Goal: Find specific page/section: Find specific page/section

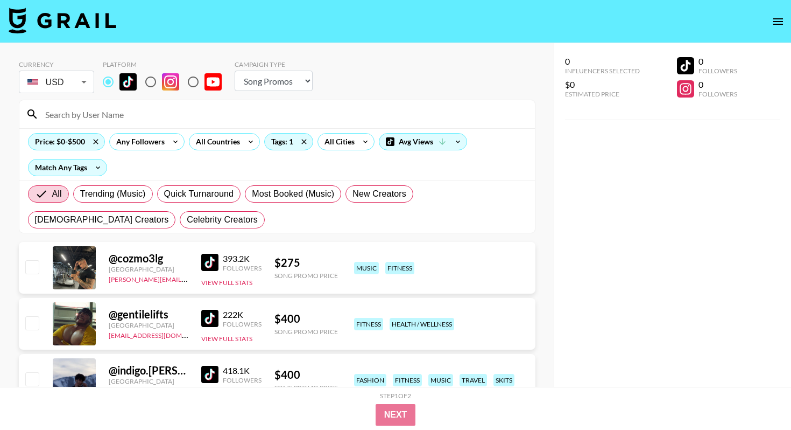
select select "Song"
click at [305, 140] on icon at bounding box center [303, 141] width 17 height 16
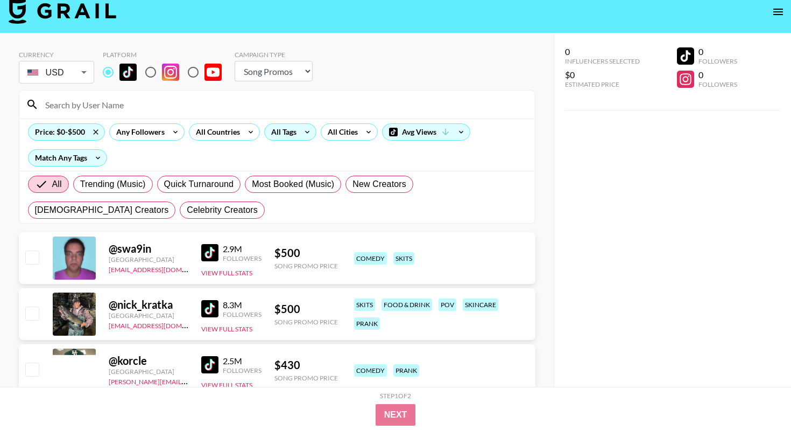
scroll to position [11, 0]
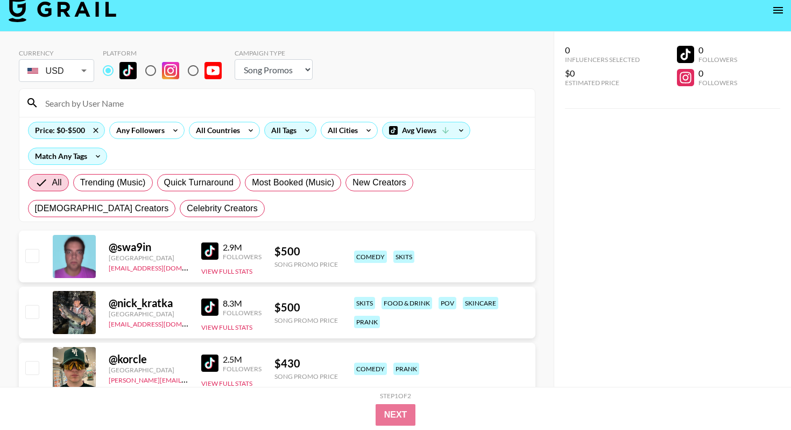
click at [292, 125] on div "All Tags" at bounding box center [282, 130] width 34 height 16
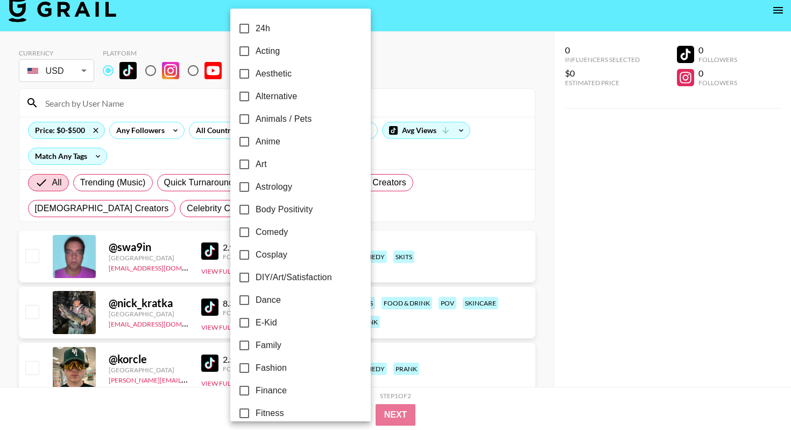
click at [261, 417] on span "Fitness" at bounding box center [270, 412] width 29 height 13
click at [256, 417] on input "Fitness" at bounding box center [244, 413] width 23 height 23
checkbox input "true"
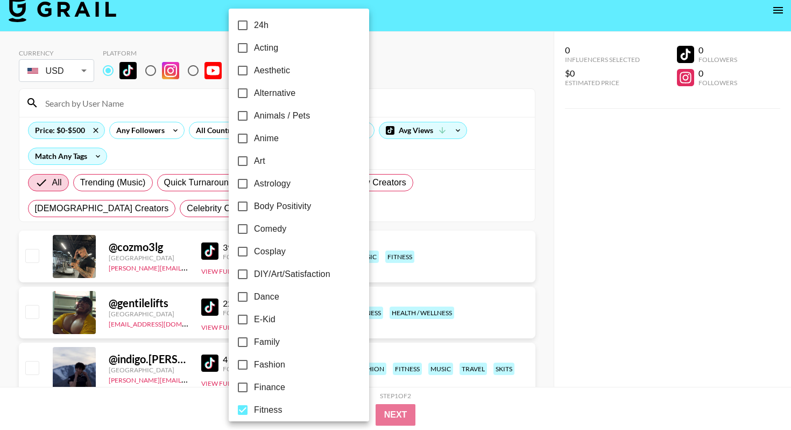
click at [483, 246] on div at bounding box center [395, 215] width 791 height 430
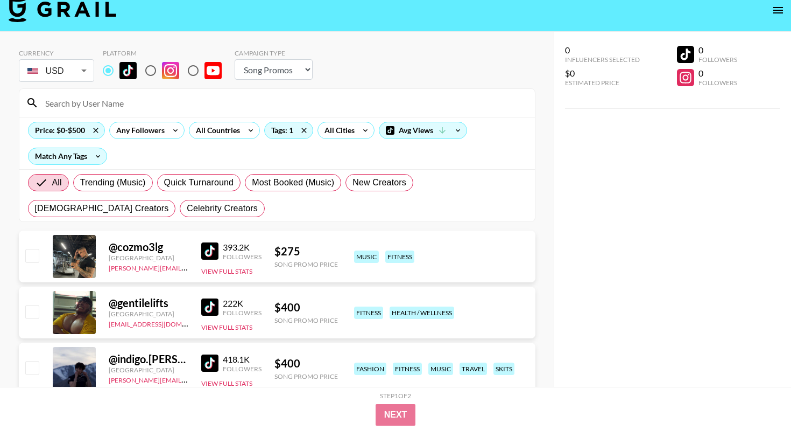
click at [210, 254] on img at bounding box center [209, 250] width 17 height 17
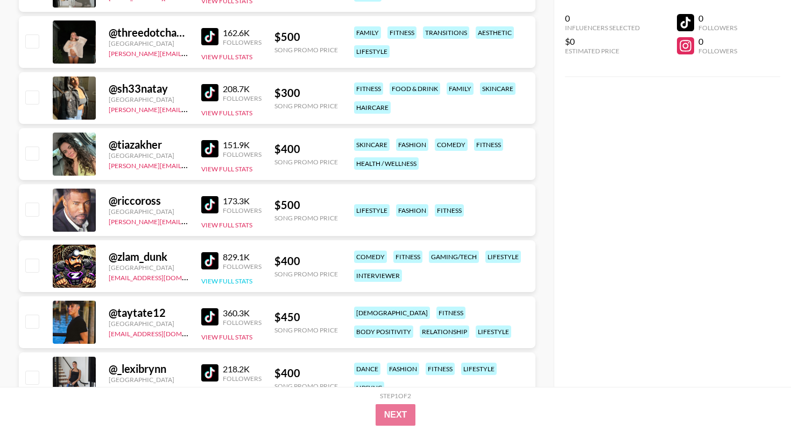
scroll to position [506, 0]
click at [213, 317] on img at bounding box center [209, 315] width 17 height 17
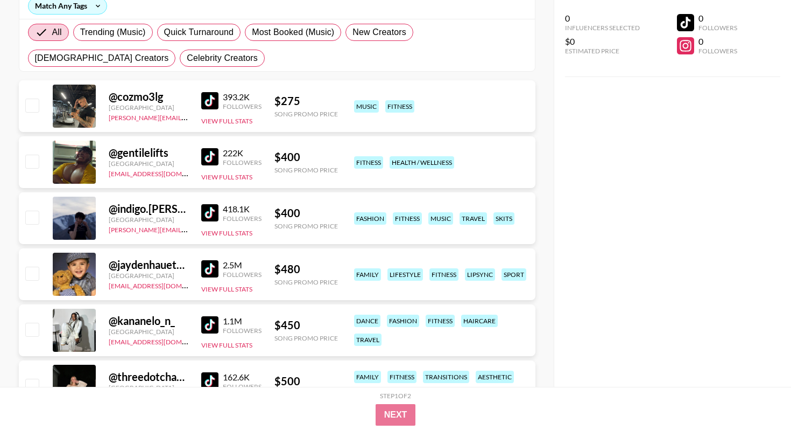
scroll to position [0, 0]
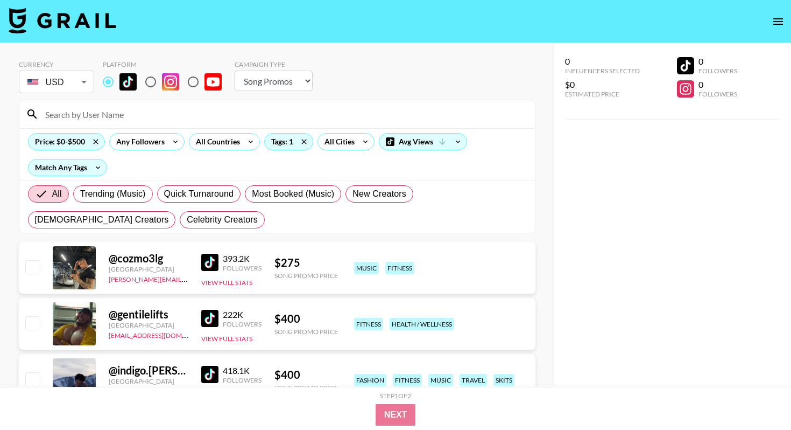
click at [180, 116] on input at bounding box center [284, 113] width 490 height 17
click at [82, 137] on div "Price: $0-$500" at bounding box center [67, 141] width 76 height 16
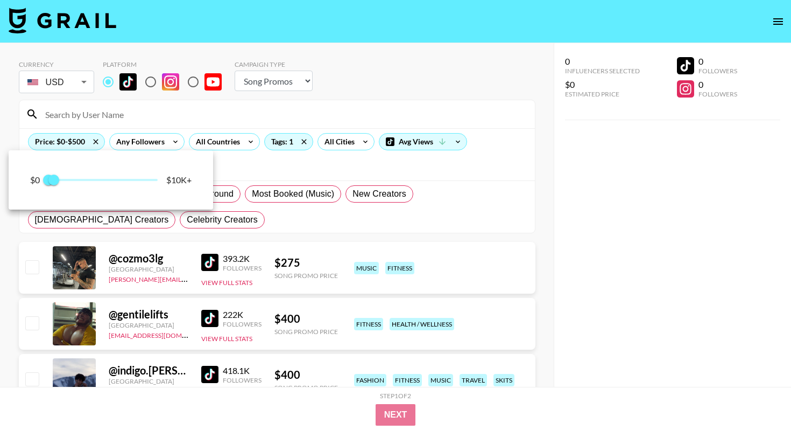
click at [93, 141] on div at bounding box center [395, 215] width 791 height 430
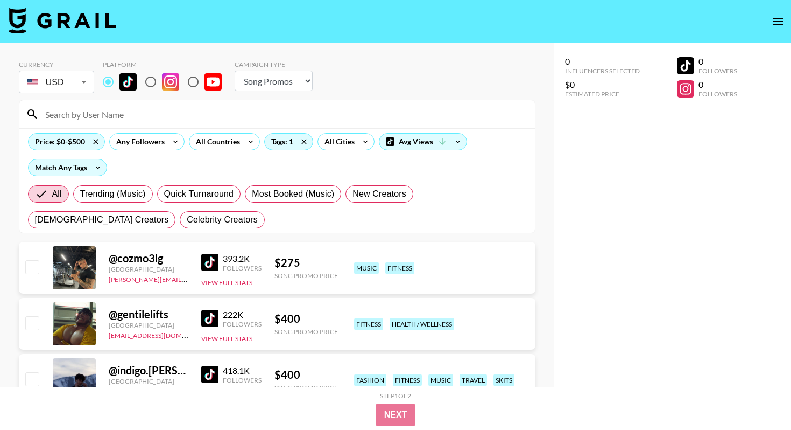
click at [93, 141] on icon at bounding box center [95, 141] width 17 height 16
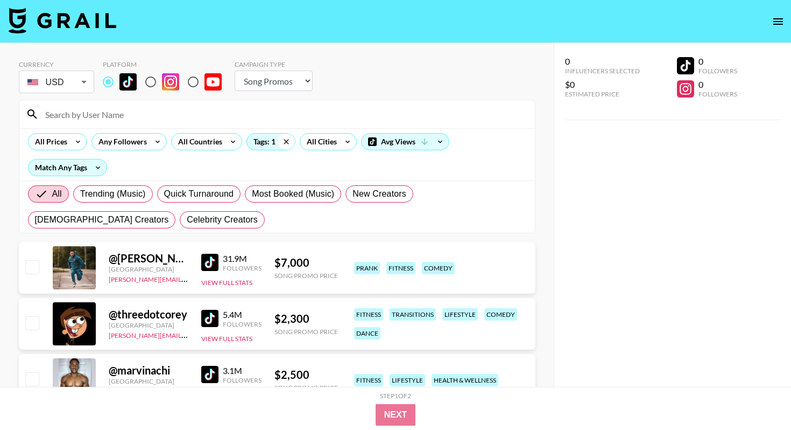
click at [287, 138] on icon at bounding box center [286, 141] width 17 height 16
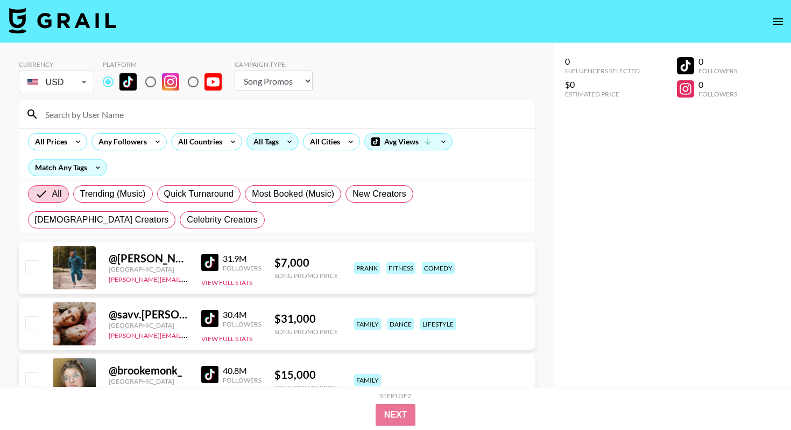
click at [243, 118] on input at bounding box center [284, 113] width 490 height 17
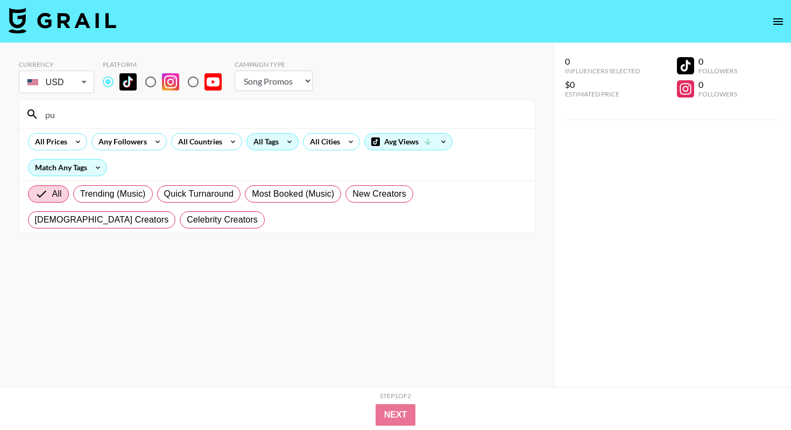
type input "p"
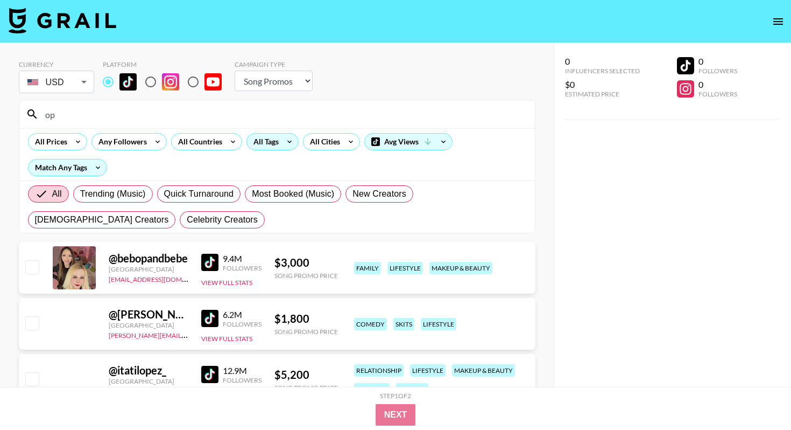
type input "o"
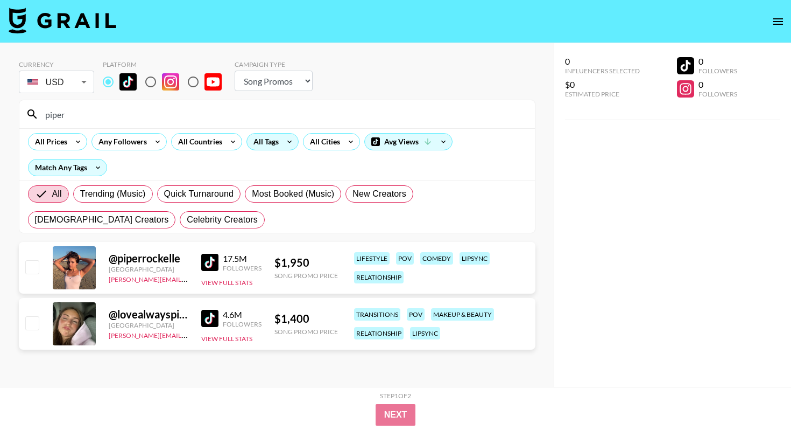
type input "piper"
click at [205, 263] on img at bounding box center [209, 262] width 17 height 17
